Goal: Task Accomplishment & Management: Use online tool/utility

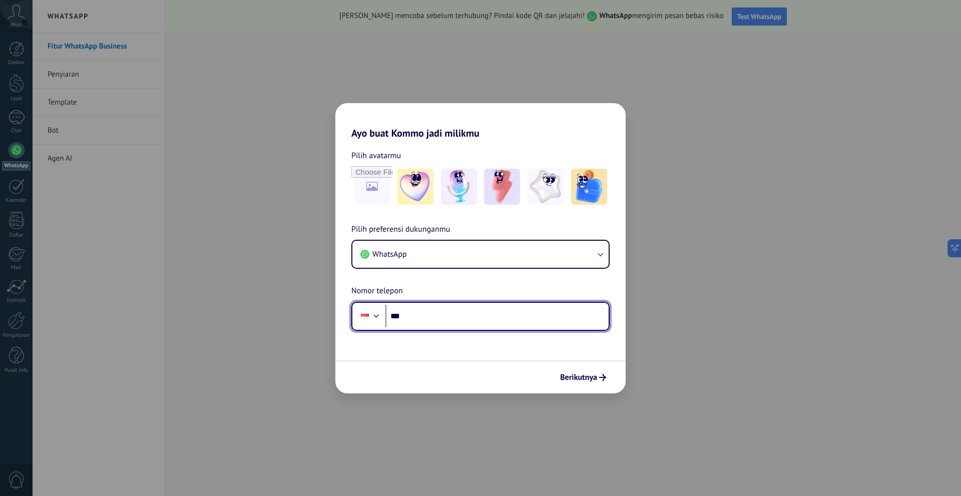
click at [548, 310] on input "***" at bounding box center [497, 316] width 223 height 23
type input "**********"
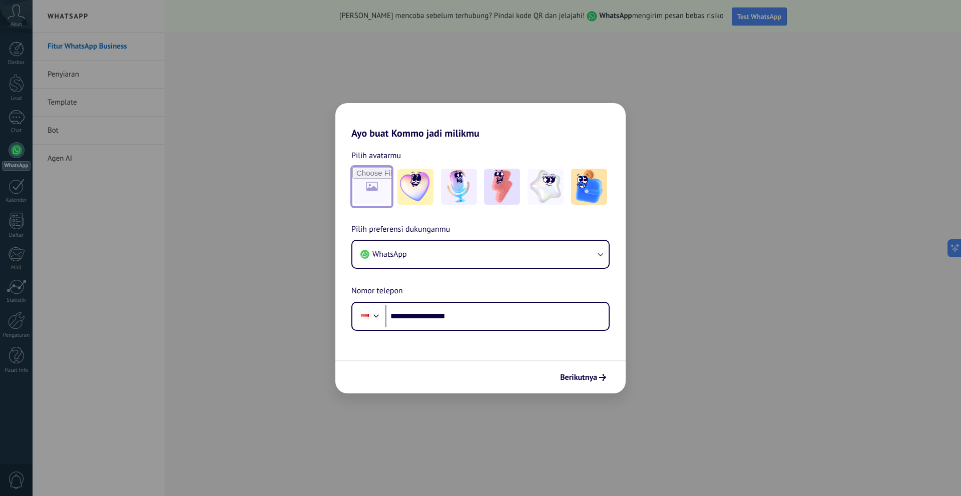
click at [381, 197] on input "file" at bounding box center [371, 186] width 39 height 39
type input "**********"
click at [588, 378] on span "Berikutnya" at bounding box center [578, 377] width 37 height 7
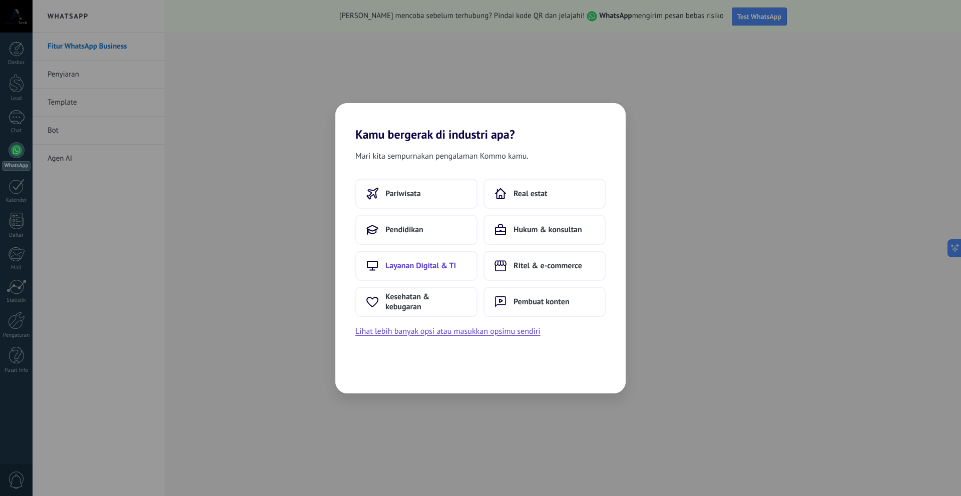
click at [456, 263] on span "Layanan Digital & TI" at bounding box center [421, 266] width 71 height 10
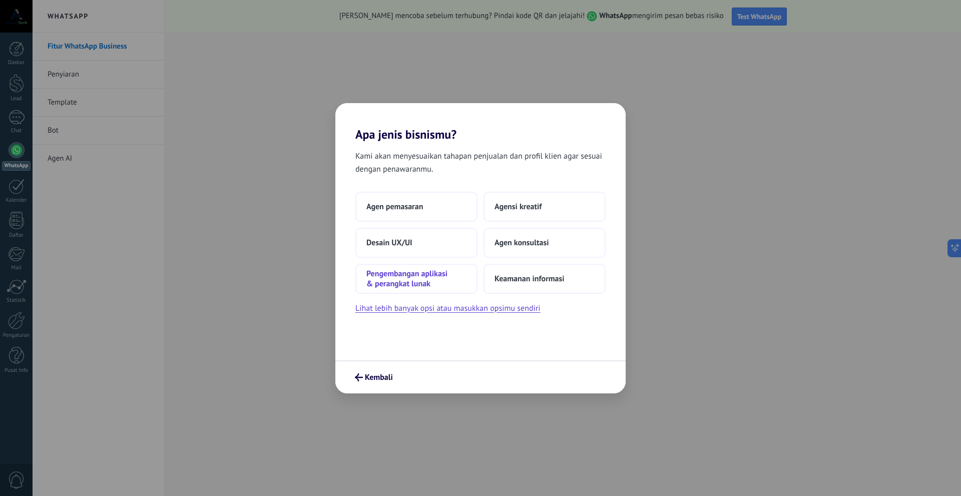
click at [431, 280] on span "Pengembangan aplikasi & perangkat lunak" at bounding box center [417, 279] width 100 height 20
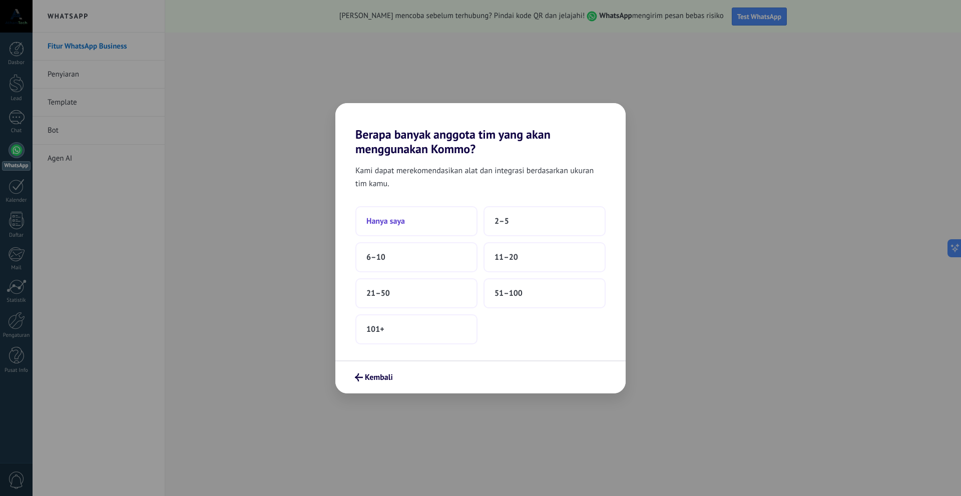
click at [450, 227] on button "Hanya saya" at bounding box center [416, 221] width 122 height 30
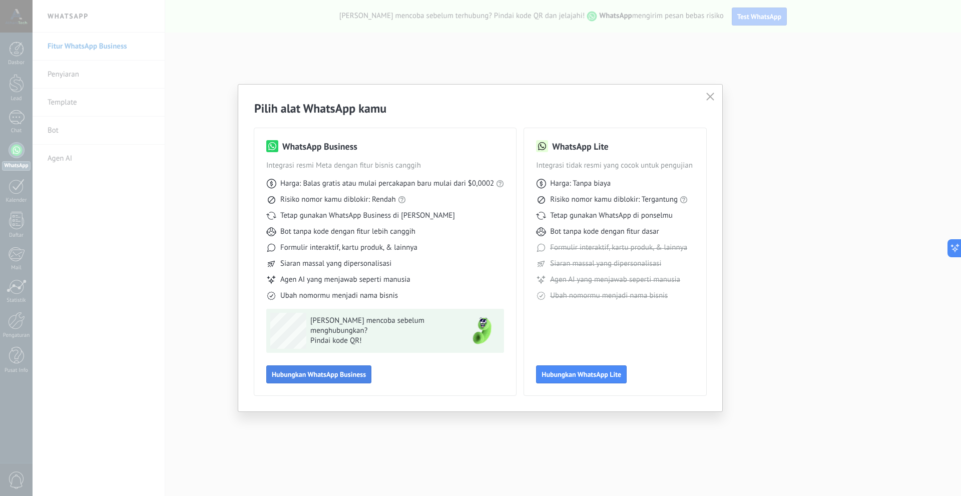
click at [311, 377] on span "Hubungkan WhatsApp Business" at bounding box center [319, 374] width 94 height 7
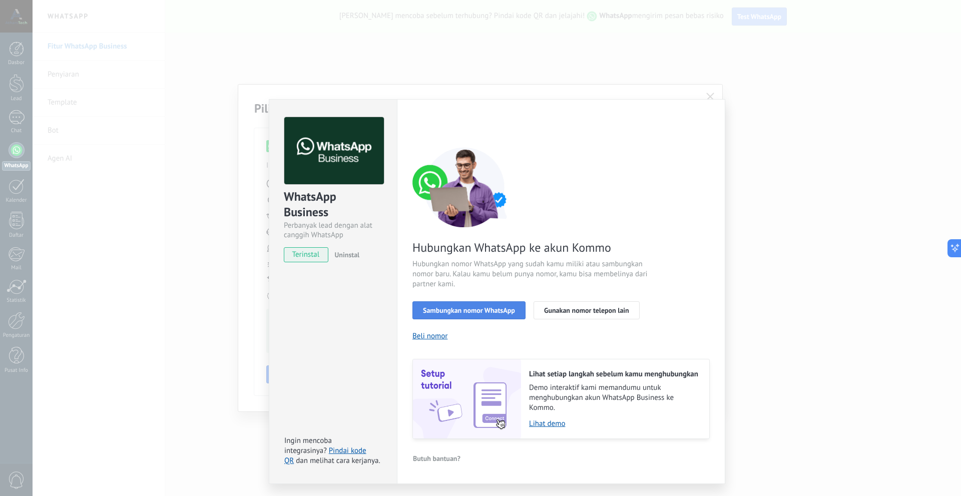
click at [461, 302] on button "Sambungkan nomor WhatsApp" at bounding box center [469, 310] width 113 height 18
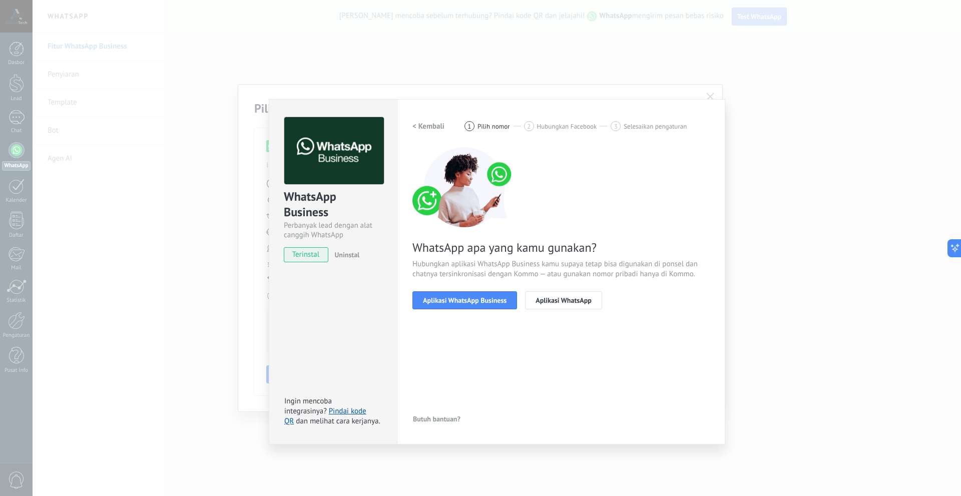
click at [461, 302] on span "Aplikasi WhatsApp Business" at bounding box center [465, 300] width 84 height 7
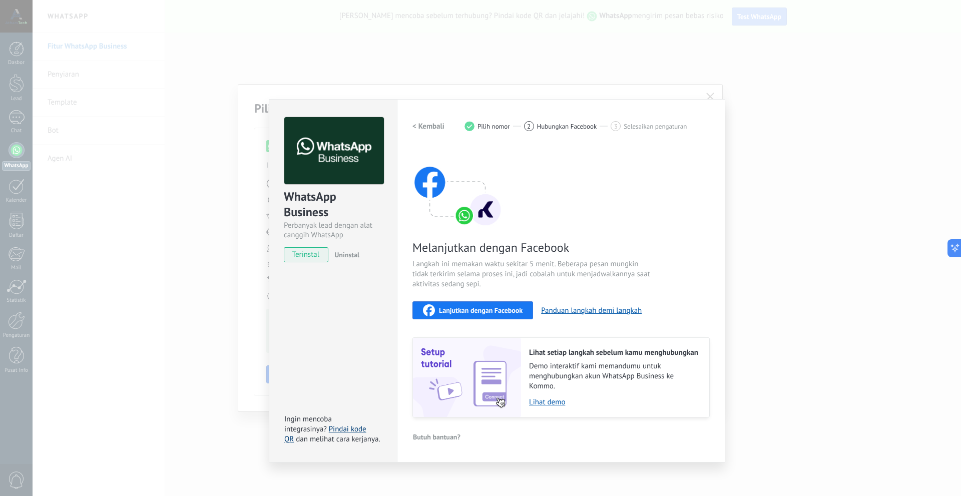
click at [342, 430] on link "Pindai kode QR" at bounding box center [325, 435] width 82 height 20
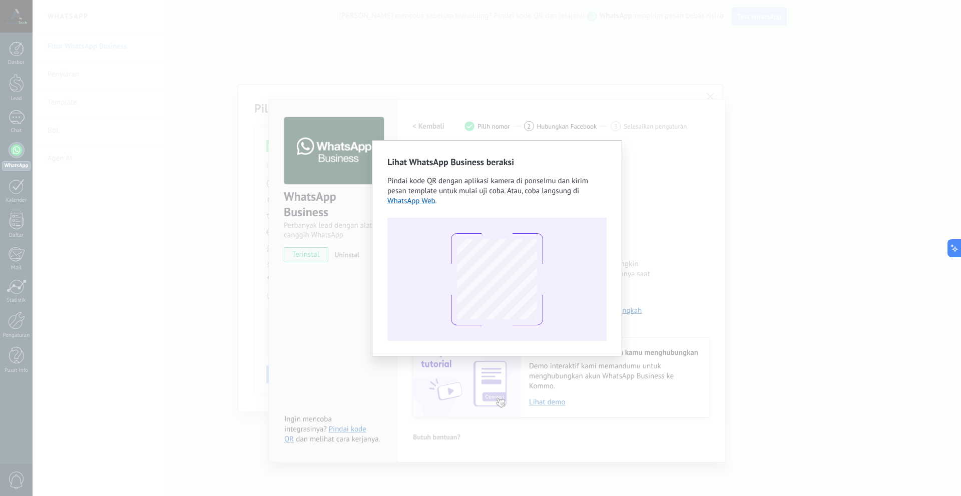
click at [684, 198] on div "Lihat WhatsApp Business beraksi Pindai kode QR dengan aplikasi kamera di ponsel…" at bounding box center [497, 248] width 929 height 496
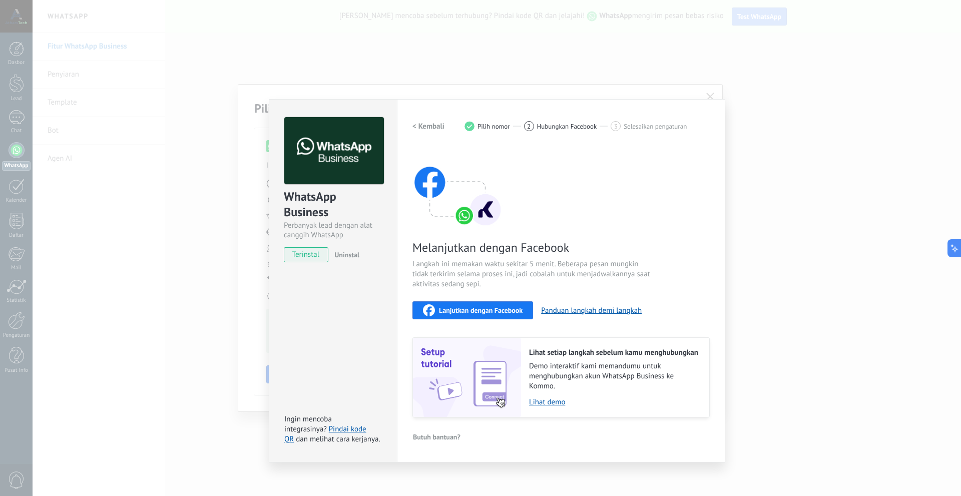
click at [462, 310] on span "Lanjutkan dengan Facebook" at bounding box center [481, 310] width 84 height 7
click at [513, 312] on span "Lanjutkan dengan Facebook" at bounding box center [481, 310] width 84 height 7
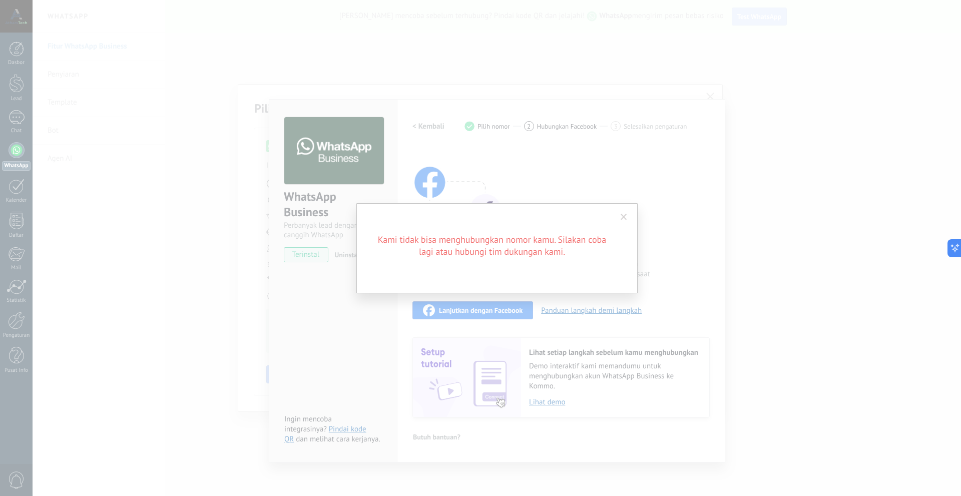
click at [627, 219] on span at bounding box center [624, 217] width 7 height 7
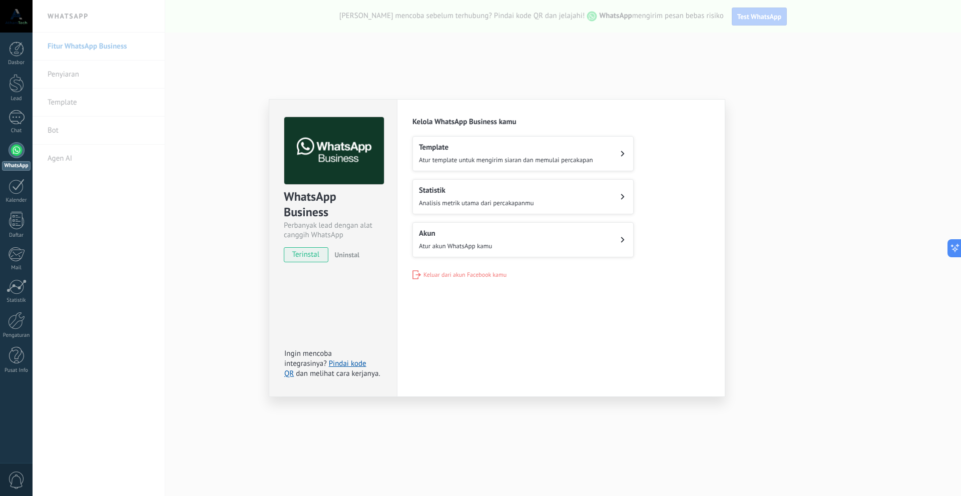
click at [458, 233] on h2 "Akun" at bounding box center [455, 234] width 73 height 10
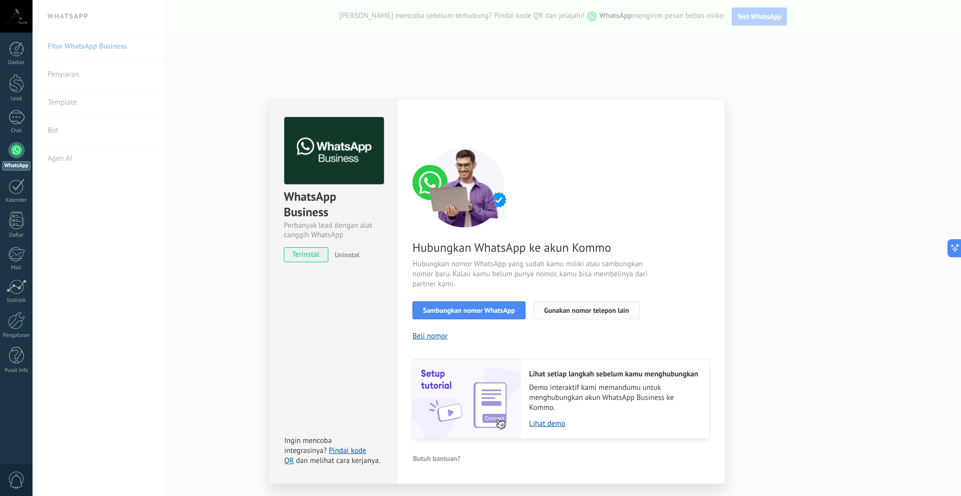
click at [540, 307] on button "Gunakan nomor telepon lain" at bounding box center [587, 310] width 106 height 18
click at [439, 332] on button "Beli nomor" at bounding box center [430, 336] width 35 height 10
click at [478, 310] on span "Sambungkan nomor WhatsApp" at bounding box center [469, 310] width 92 height 7
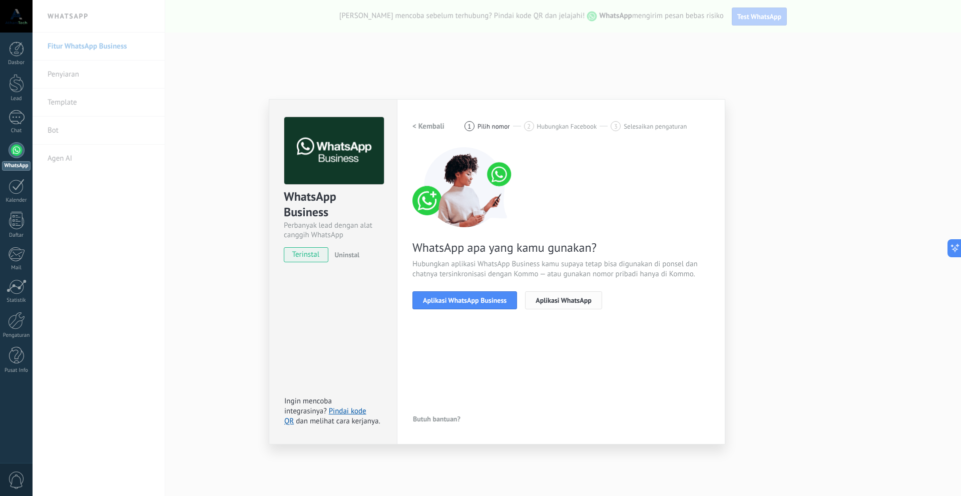
click at [553, 297] on span "Aplikasi WhatsApp" at bounding box center [564, 300] width 56 height 7
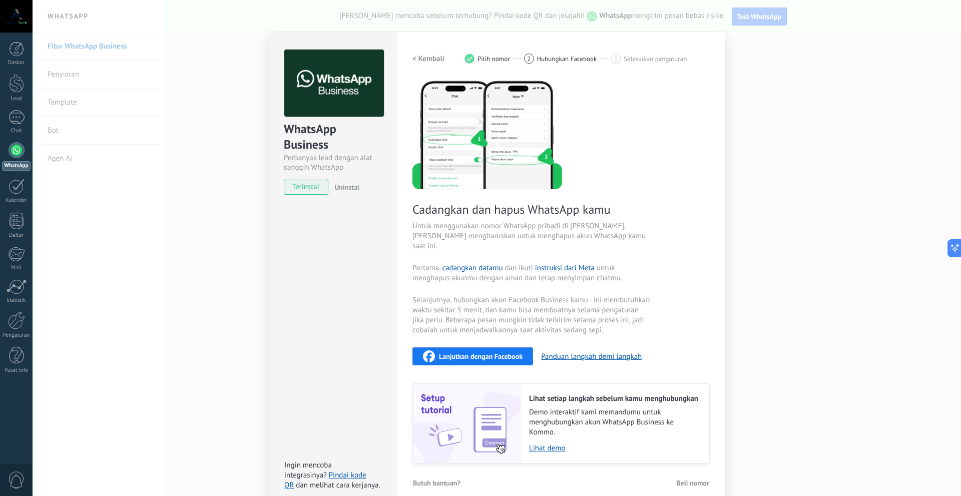
scroll to position [70, 0]
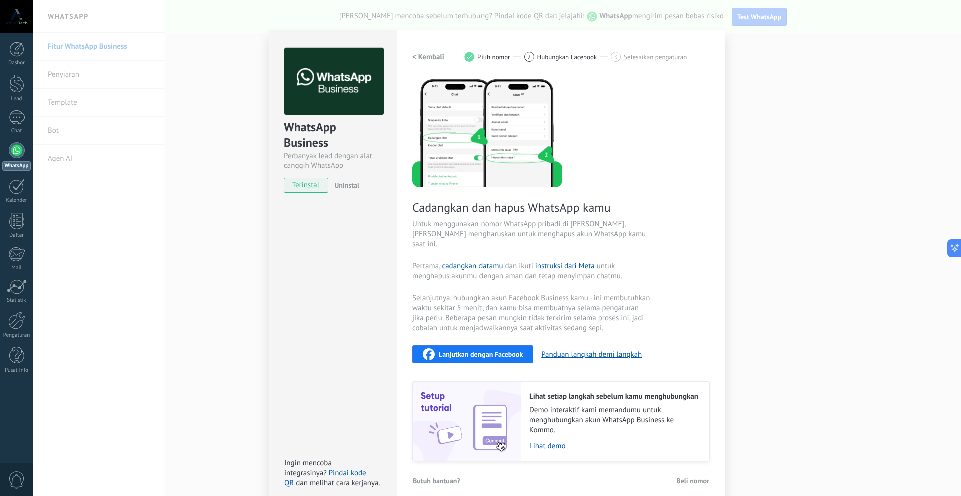
click at [551, 55] on span "Hubungkan Facebook" at bounding box center [567, 57] width 60 height 8
click at [438, 62] on button "< Kembali" at bounding box center [429, 57] width 32 height 18
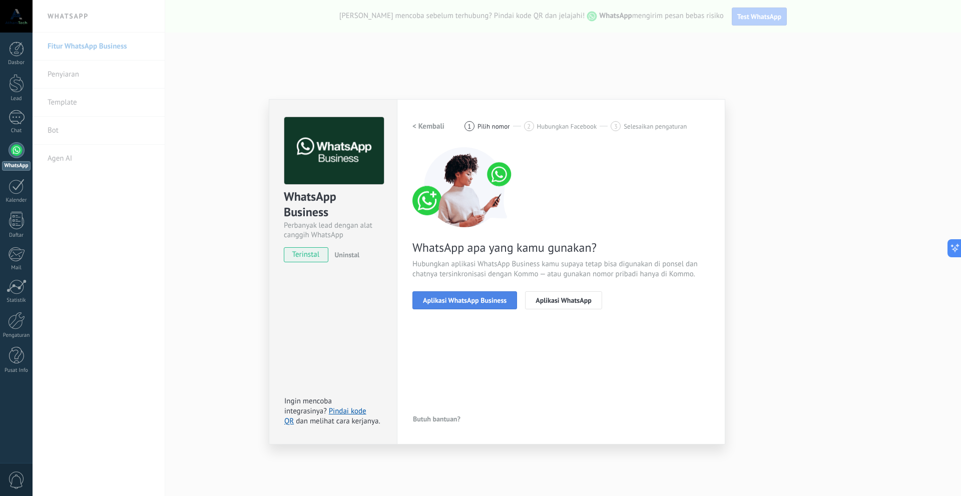
click at [464, 307] on button "Aplikasi WhatsApp Business" at bounding box center [465, 300] width 105 height 18
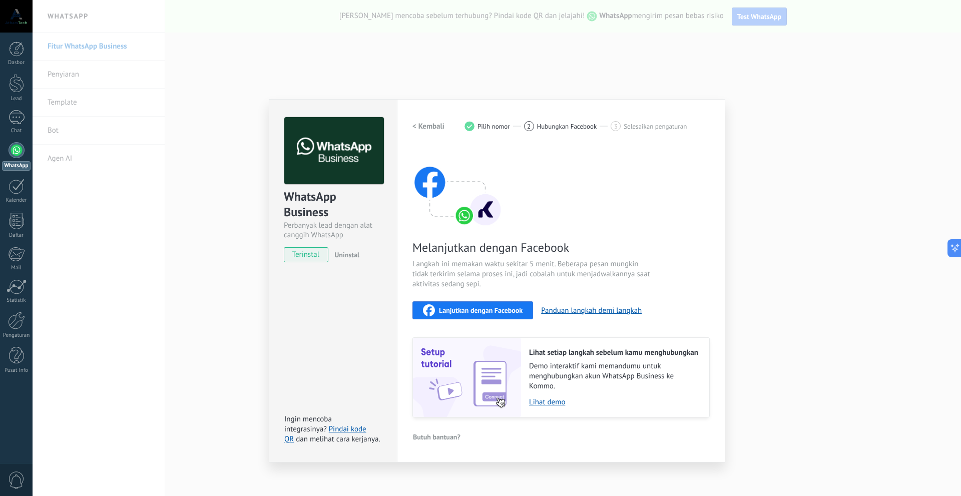
click at [510, 307] on span "Lanjutkan dengan Facebook" at bounding box center [481, 310] width 84 height 7
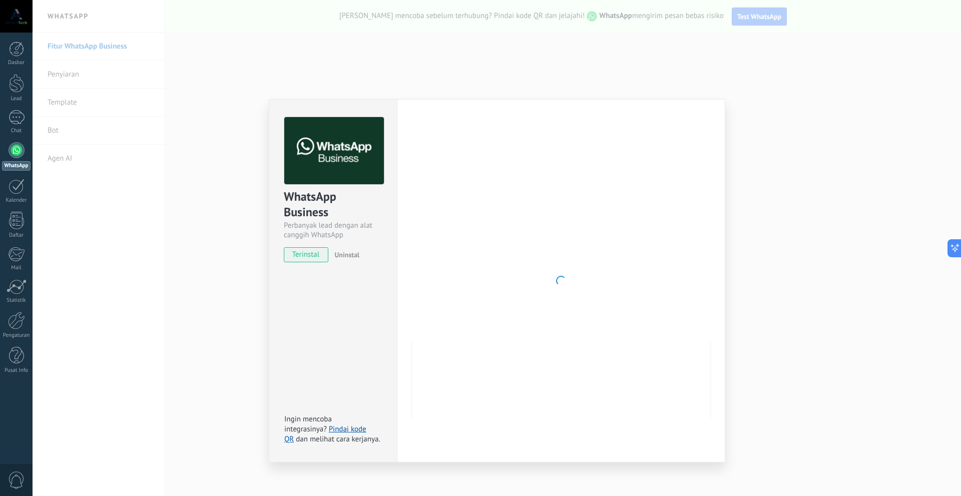
drag, startPoint x: 465, startPoint y: 347, endPoint x: 531, endPoint y: 270, distance: 101.6
click at [465, 346] on div at bounding box center [561, 280] width 297 height 327
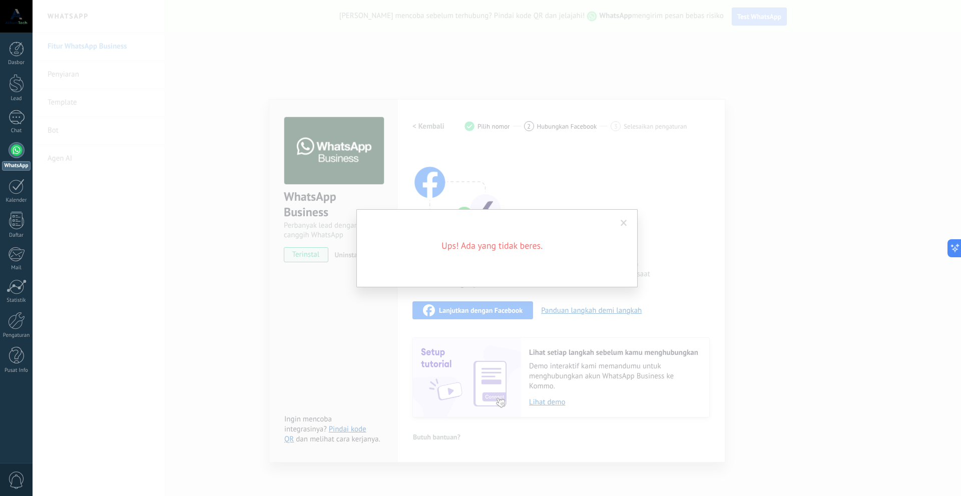
click at [630, 221] on span at bounding box center [624, 223] width 17 height 17
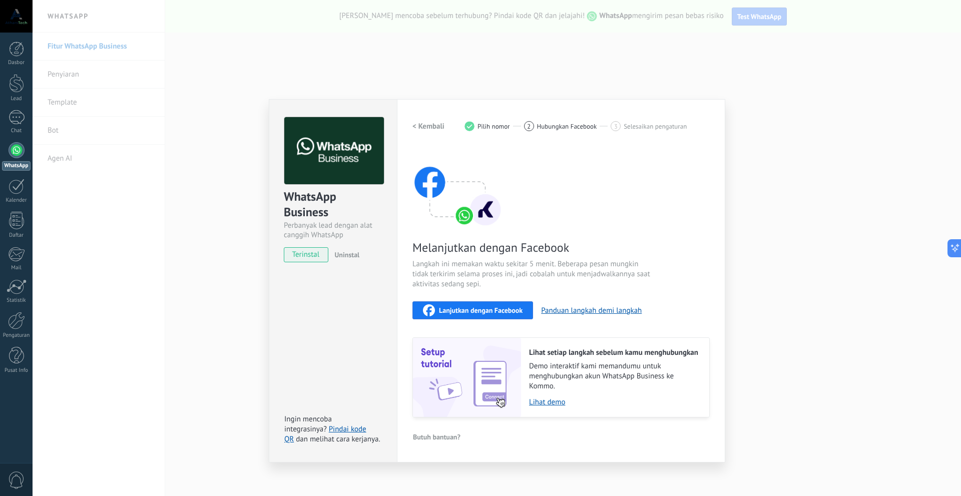
click at [745, 148] on div "WhatsApp Business Perbanyak lead dengan alat canggih WhatsApp terinstal Uninsta…" at bounding box center [497, 248] width 929 height 496
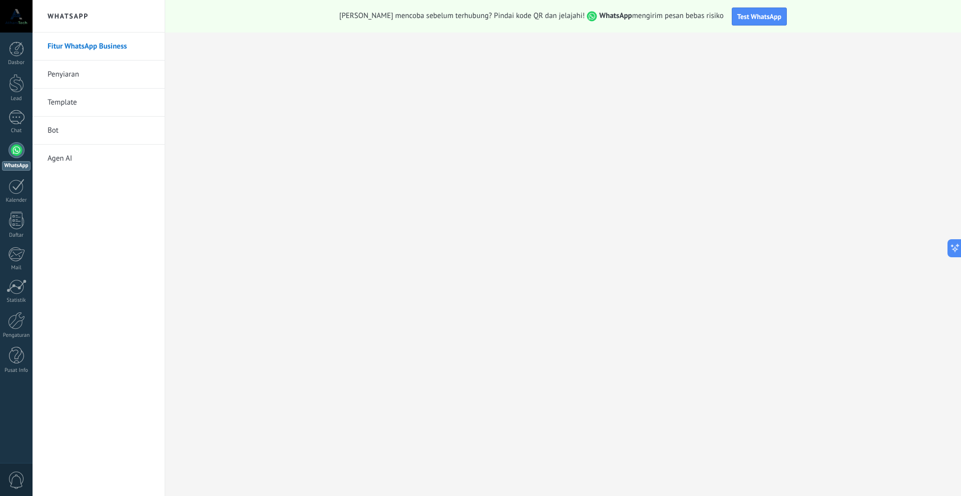
click at [106, 172] on link "Agen AI" at bounding box center [101, 159] width 107 height 28
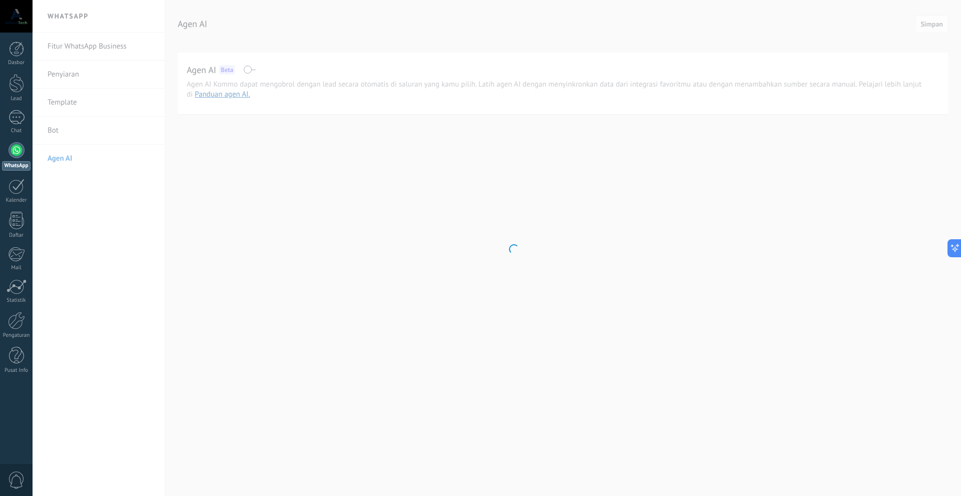
click at [250, 70] on body ".abccls-1,.abccls-2{fill-rule:evenodd}.abccls-2{fill:#fff} .abfcls-1{fill:none}…" at bounding box center [480, 248] width 961 height 496
